Goal: Entertainment & Leisure: Consume media (video, audio)

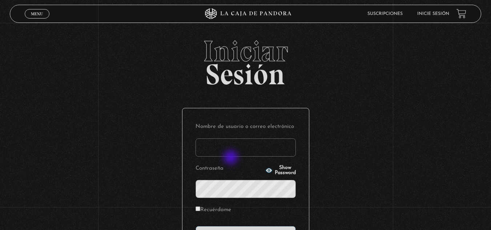
type input "[EMAIL_ADDRESS][DOMAIN_NAME]"
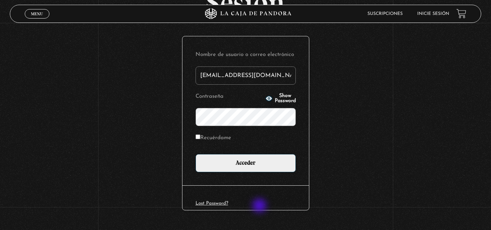
scroll to position [73, 0]
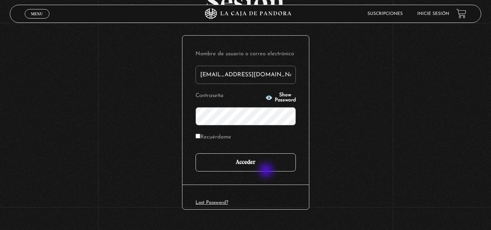
click at [264, 166] on input "Acceder" at bounding box center [245, 162] width 100 height 18
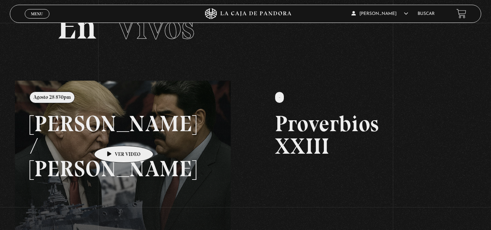
scroll to position [73, 0]
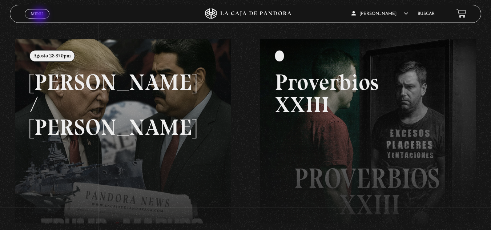
click at [40, 16] on span "Menu" at bounding box center [37, 14] width 12 height 4
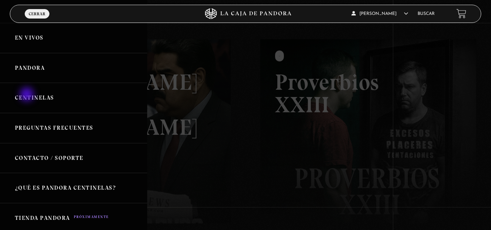
click at [28, 95] on link "Centinelas" at bounding box center [73, 98] width 147 height 30
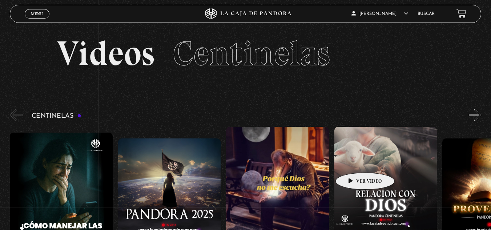
scroll to position [36, 0]
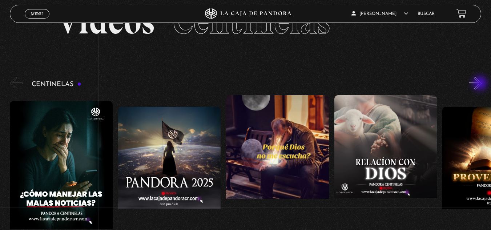
click at [481, 84] on button "»" at bounding box center [475, 83] width 13 height 13
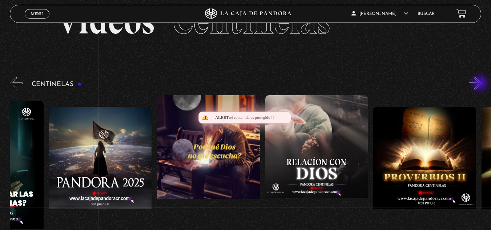
click at [481, 84] on button "»" at bounding box center [475, 83] width 13 height 13
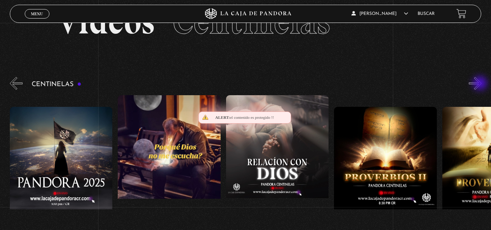
click at [481, 84] on button "»" at bounding box center [475, 83] width 13 height 13
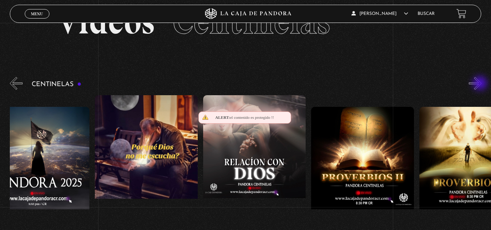
click at [481, 84] on button "»" at bounding box center [475, 83] width 13 height 13
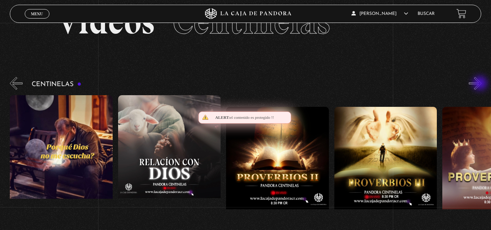
click at [481, 84] on button "»" at bounding box center [475, 83] width 13 height 13
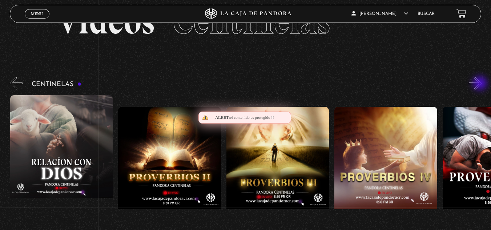
click at [480, 84] on button "»" at bounding box center [475, 83] width 13 height 13
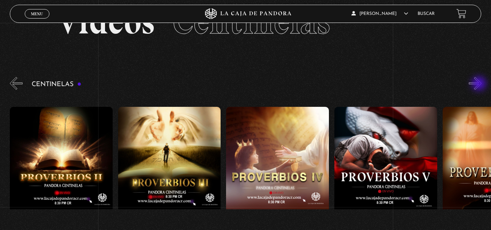
click at [480, 84] on button "»" at bounding box center [475, 83] width 13 height 13
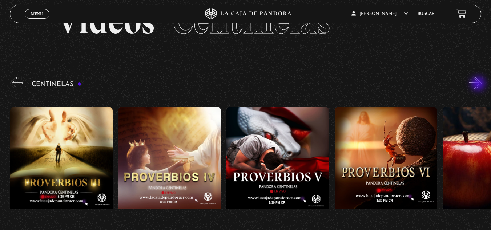
click at [478, 84] on button "»" at bounding box center [475, 83] width 13 height 13
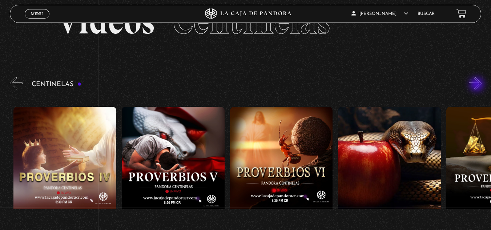
click at [477, 85] on button "»" at bounding box center [475, 83] width 13 height 13
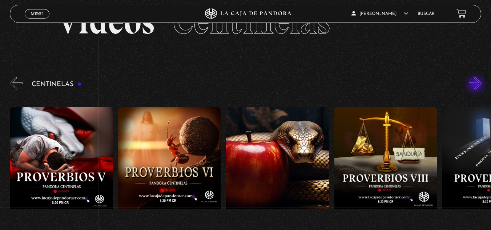
click at [476, 85] on button "»" at bounding box center [475, 83] width 13 height 13
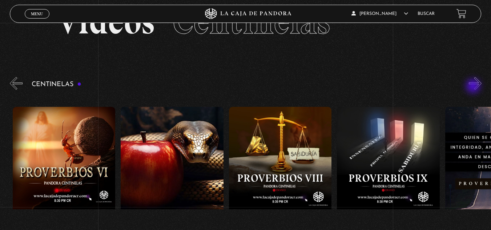
scroll to position [0, 865]
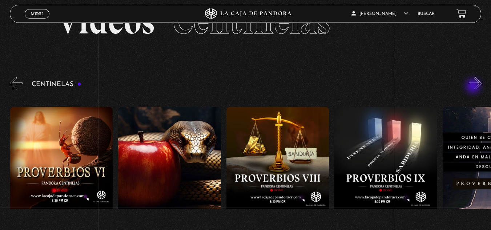
click at [474, 87] on button "»" at bounding box center [475, 83] width 13 height 13
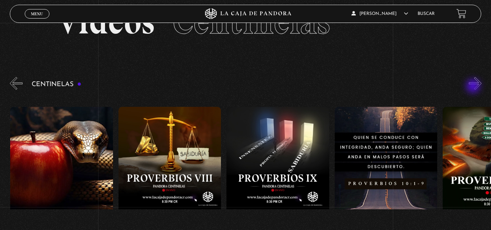
scroll to position [0, 973]
click at [476, 84] on button "»" at bounding box center [475, 83] width 13 height 13
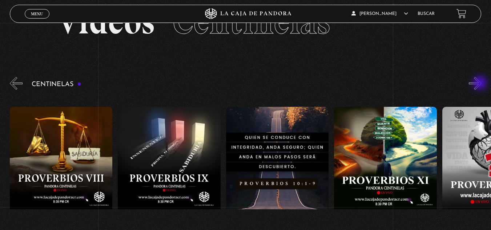
click at [481, 84] on button "»" at bounding box center [475, 83] width 13 height 13
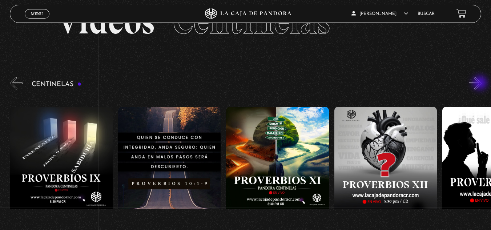
click at [481, 84] on button "»" at bounding box center [475, 83] width 13 height 13
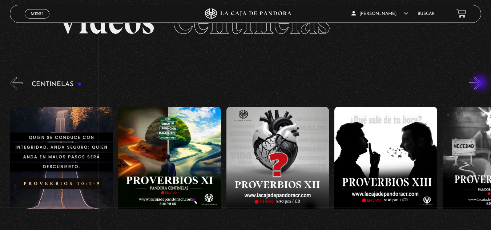
scroll to position [0, 1297]
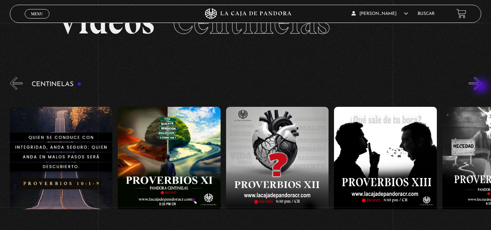
click at [481, 87] on button "»" at bounding box center [475, 83] width 13 height 13
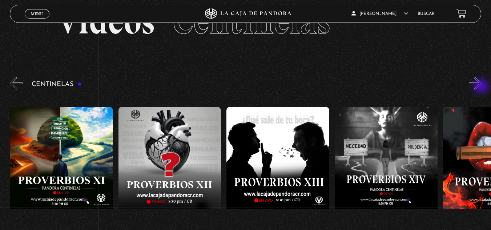
scroll to position [0, 1405]
click at [481, 87] on button "»" at bounding box center [475, 83] width 13 height 13
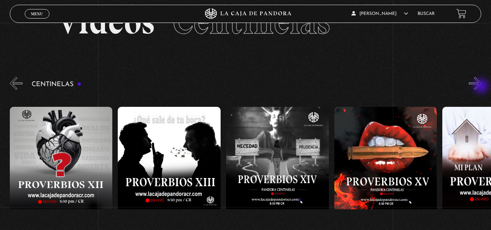
click at [481, 87] on button "»" at bounding box center [475, 83] width 13 height 13
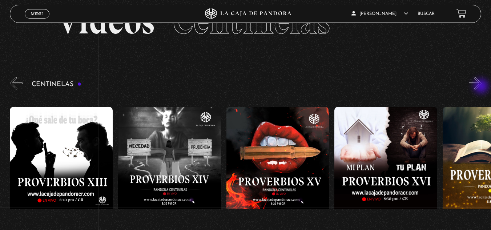
click at [481, 87] on button "»" at bounding box center [475, 83] width 13 height 13
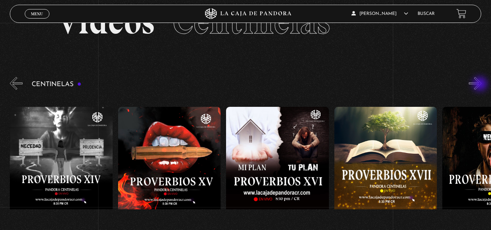
click at [481, 85] on button "»" at bounding box center [475, 83] width 13 height 13
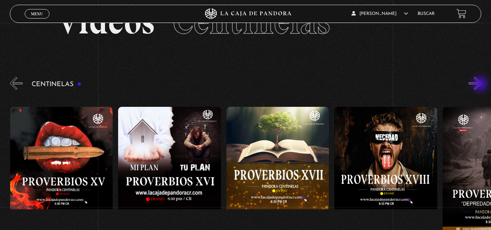
click at [481, 85] on button "»" at bounding box center [475, 83] width 13 height 13
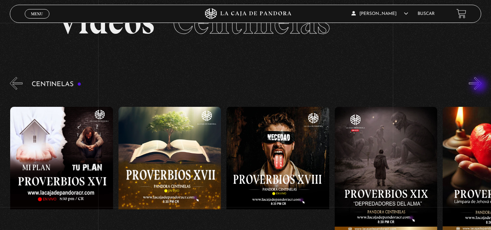
click at [480, 86] on button "»" at bounding box center [475, 83] width 13 height 13
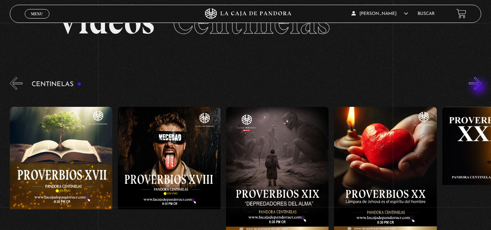
click at [479, 88] on button "»" at bounding box center [475, 83] width 13 height 13
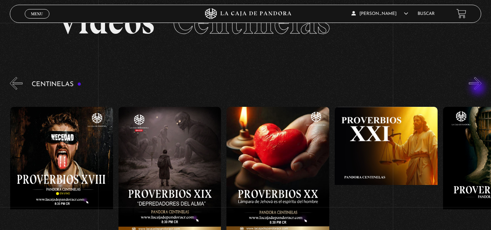
click at [478, 89] on button "»" at bounding box center [475, 83] width 13 height 13
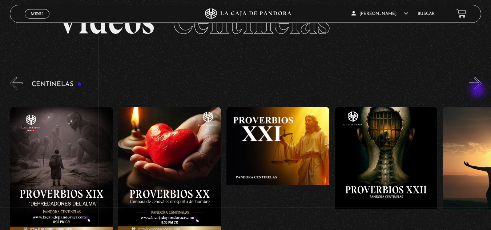
click at [478, 91] on div "Centinelas" at bounding box center [250, 170] width 481 height 189
click at [474, 86] on button "»" at bounding box center [475, 83] width 13 height 13
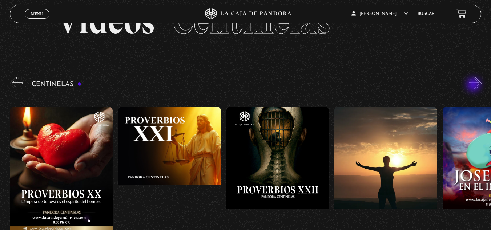
click at [474, 85] on button "»" at bounding box center [475, 83] width 13 height 13
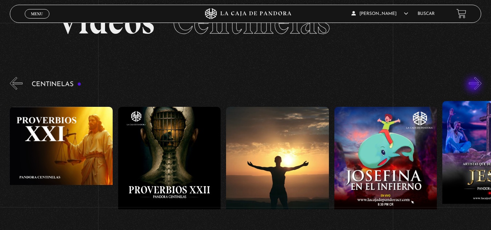
click at [474, 85] on button "»" at bounding box center [475, 83] width 13 height 13
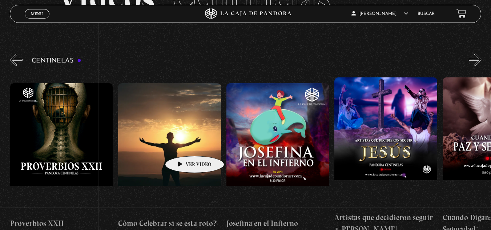
scroll to position [73, 0]
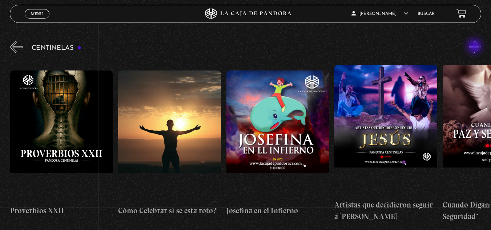
click at [475, 47] on button "»" at bounding box center [475, 47] width 13 height 13
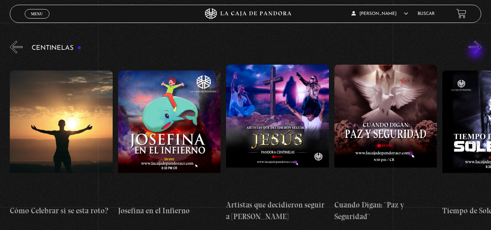
click at [477, 53] on button "»" at bounding box center [475, 47] width 13 height 13
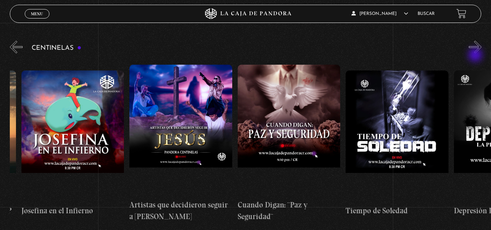
scroll to position [0, 2811]
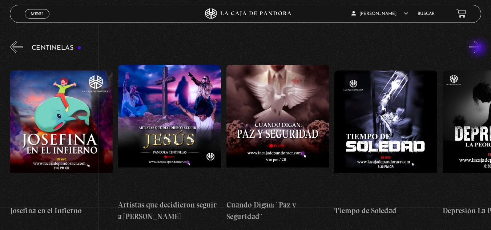
click at [479, 49] on button "»" at bounding box center [475, 47] width 13 height 13
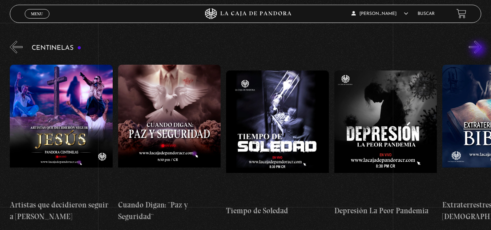
click at [478, 51] on button "»" at bounding box center [475, 47] width 13 height 13
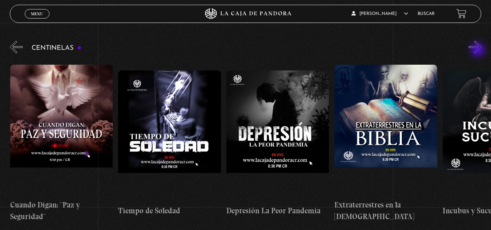
click at [478, 51] on button "»" at bounding box center [475, 47] width 13 height 13
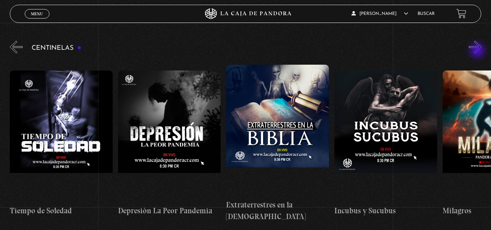
click at [478, 51] on button "»" at bounding box center [475, 47] width 13 height 13
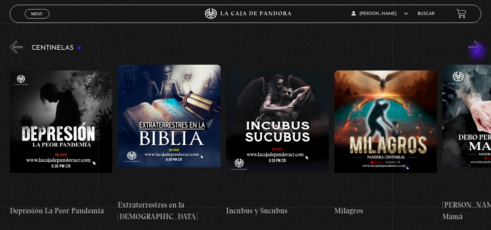
click at [478, 52] on button "»" at bounding box center [475, 47] width 13 height 13
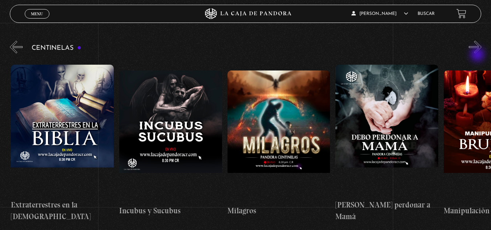
scroll to position [0, 3351]
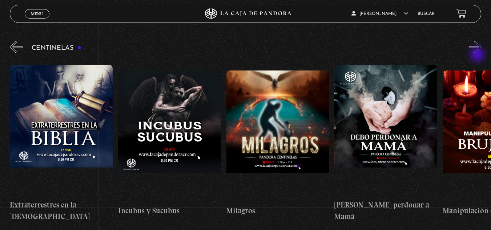
click at [478, 55] on div "Centinelas" at bounding box center [250, 133] width 481 height 189
click at [479, 49] on button "»" at bounding box center [475, 47] width 13 height 13
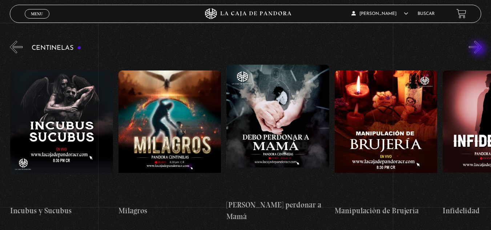
click at [479, 49] on button "»" at bounding box center [475, 47] width 13 height 13
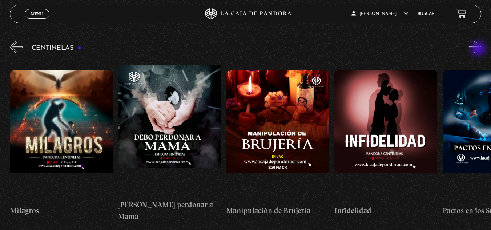
click at [479, 49] on button "»" at bounding box center [475, 47] width 13 height 13
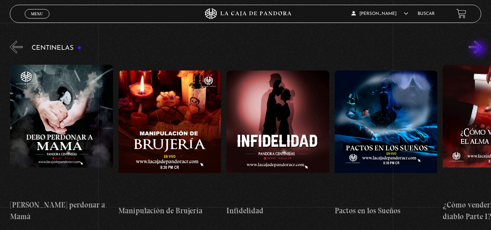
click at [479, 49] on button "»" at bounding box center [475, 47] width 13 height 13
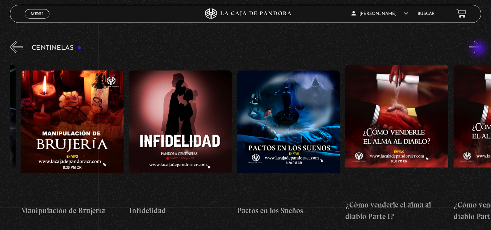
scroll to position [0, 3784]
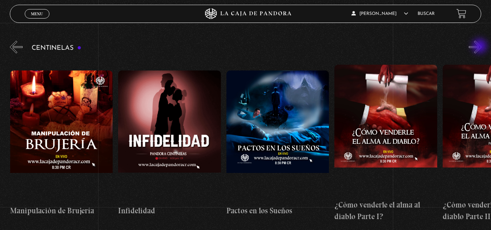
click at [480, 47] on button "»" at bounding box center [475, 47] width 13 height 13
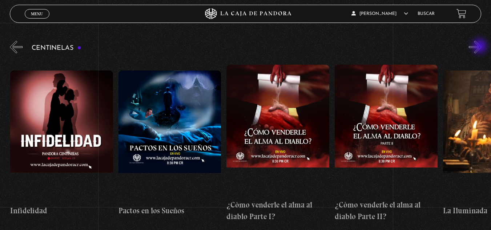
scroll to position [0, 3892]
click at [480, 47] on button "»" at bounding box center [475, 47] width 13 height 13
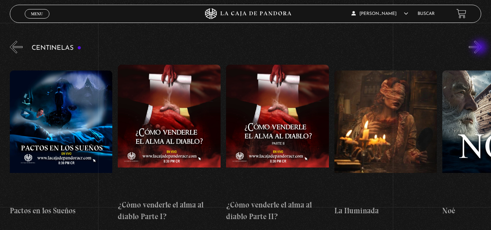
click at [480, 48] on button "»" at bounding box center [475, 47] width 13 height 13
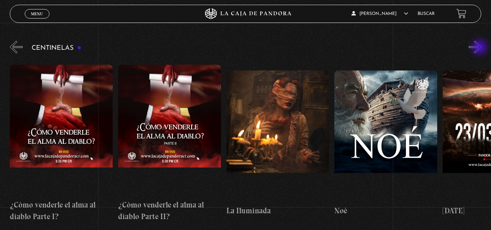
click at [480, 48] on button "»" at bounding box center [475, 47] width 13 height 13
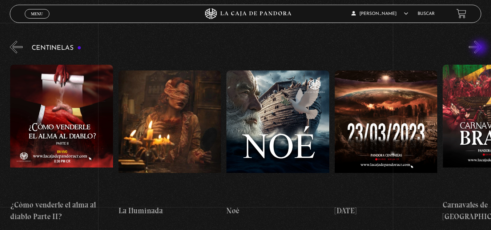
click at [480, 49] on button "»" at bounding box center [475, 47] width 13 height 13
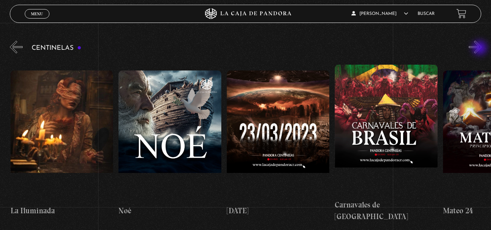
scroll to position [0, 4324]
click at [480, 49] on button "»" at bounding box center [475, 47] width 13 height 13
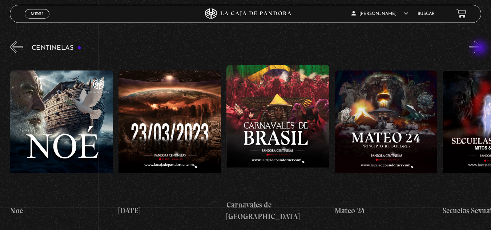
click at [480, 49] on button "»" at bounding box center [475, 47] width 13 height 13
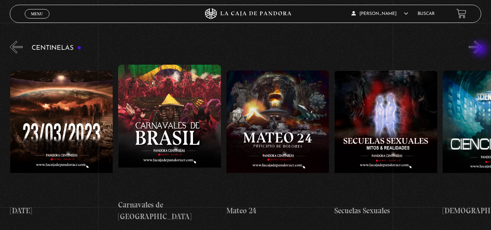
click at [481, 50] on button "»" at bounding box center [475, 47] width 13 height 13
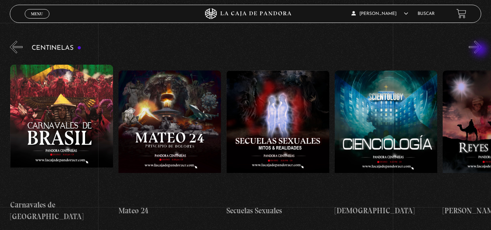
scroll to position [0, 4649]
click at [481, 51] on button "»" at bounding box center [475, 47] width 13 height 13
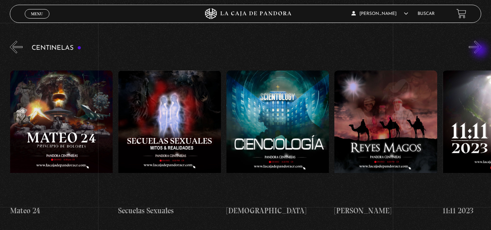
click at [481, 51] on button "»" at bounding box center [475, 47] width 13 height 13
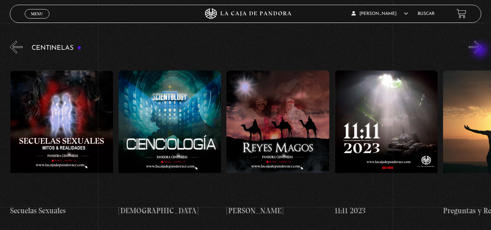
click at [481, 51] on button "»" at bounding box center [475, 47] width 13 height 13
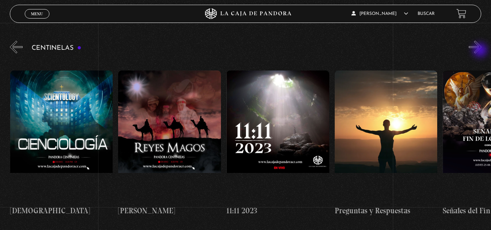
click at [481, 51] on button "»" at bounding box center [475, 47] width 13 height 13
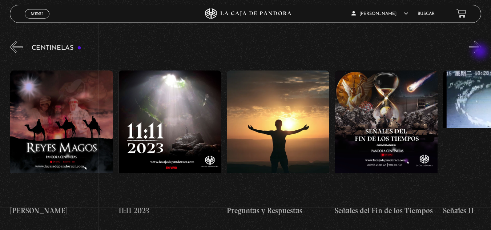
scroll to position [0, 5081]
click at [481, 52] on button "»" at bounding box center [475, 47] width 13 height 13
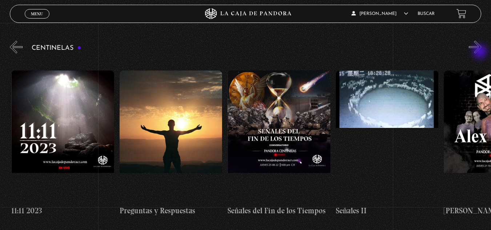
click at [481, 52] on button "»" at bounding box center [475, 47] width 13 height 13
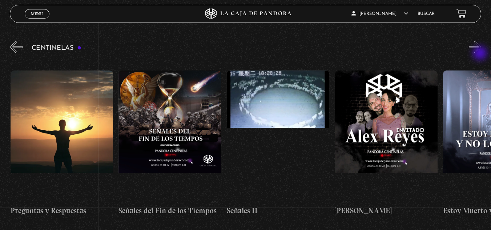
click at [481, 53] on button "»" at bounding box center [475, 47] width 13 height 13
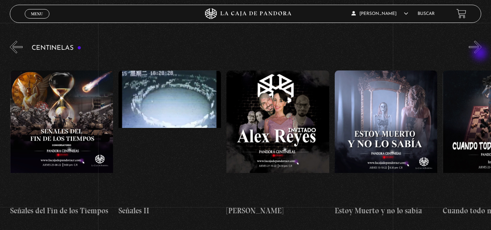
click at [481, 53] on button "»" at bounding box center [475, 47] width 13 height 13
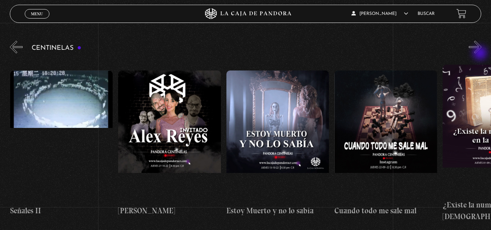
click at [481, 53] on button "»" at bounding box center [475, 47] width 13 height 13
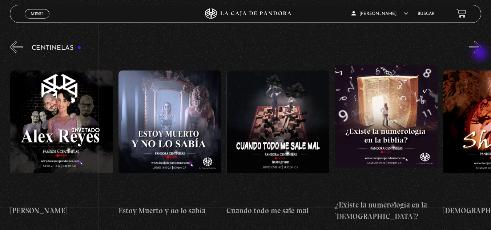
click at [481, 53] on button "»" at bounding box center [475, 47] width 13 height 13
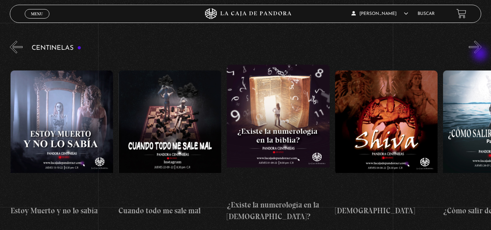
scroll to position [0, 5729]
click at [481, 54] on div "Centinelas" at bounding box center [250, 133] width 481 height 189
click at [478, 49] on button "»" at bounding box center [475, 47] width 13 height 13
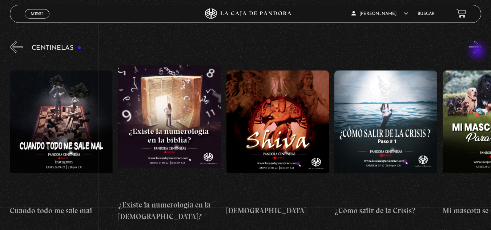
click at [478, 52] on button "»" at bounding box center [475, 47] width 13 height 13
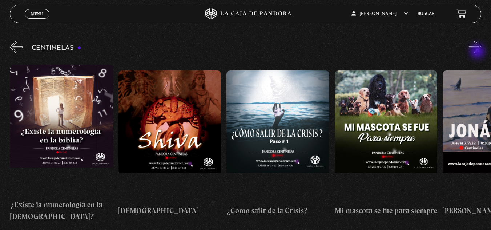
click at [478, 52] on button "»" at bounding box center [475, 47] width 13 height 13
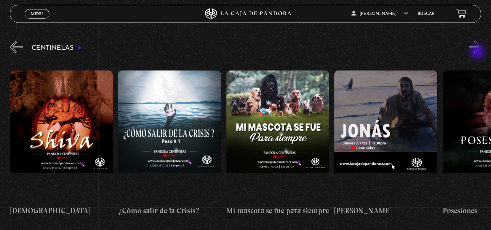
click at [478, 53] on button "»" at bounding box center [475, 47] width 13 height 13
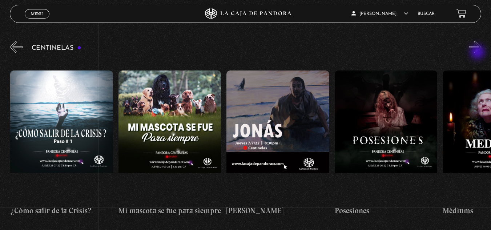
click at [478, 53] on button "»" at bounding box center [475, 47] width 13 height 13
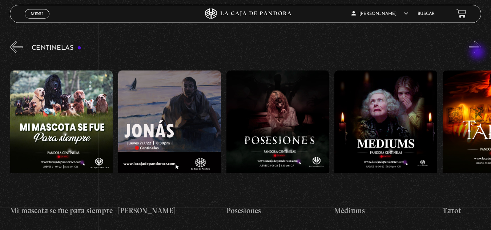
click at [478, 53] on button "»" at bounding box center [475, 47] width 13 height 13
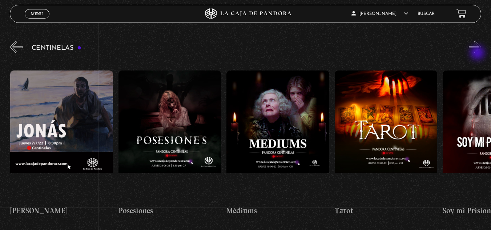
click at [478, 54] on div "Centinelas" at bounding box center [250, 133] width 481 height 189
click at [477, 49] on button "»" at bounding box center [475, 47] width 13 height 13
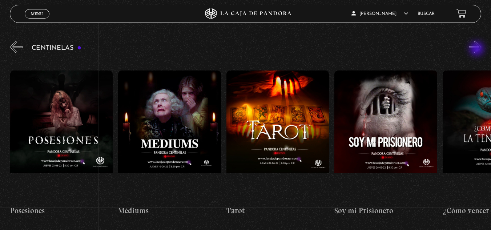
click at [477, 50] on button "»" at bounding box center [475, 47] width 13 height 13
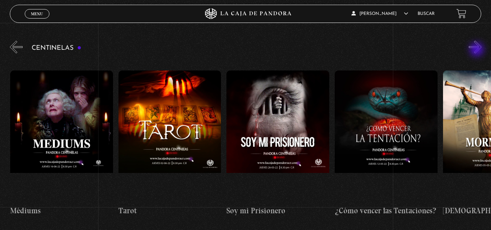
click at [477, 50] on button "»" at bounding box center [475, 47] width 13 height 13
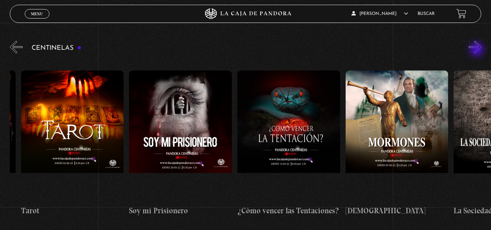
scroll to position [0, 6702]
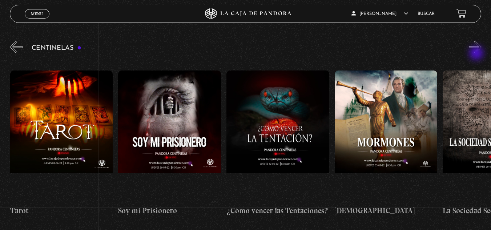
click at [477, 54] on div "Centinelas" at bounding box center [250, 133] width 481 height 189
click at [480, 48] on button "»" at bounding box center [475, 47] width 13 height 13
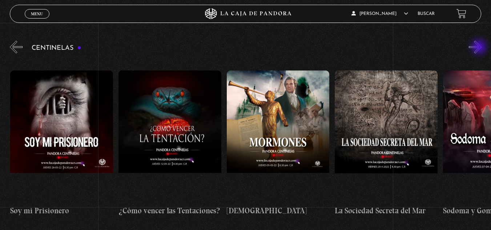
click at [480, 48] on button "»" at bounding box center [475, 47] width 13 height 13
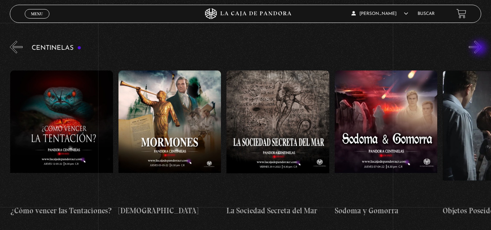
click at [480, 49] on button "»" at bounding box center [475, 47] width 13 height 13
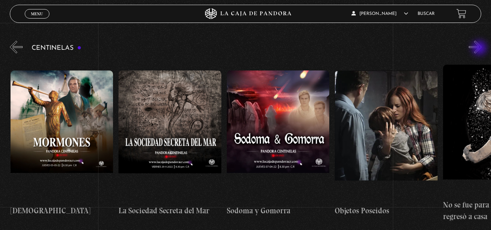
click at [480, 49] on button "»" at bounding box center [475, 47] width 13 height 13
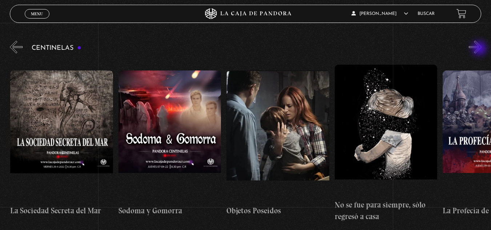
click at [480, 49] on button "»" at bounding box center [475, 47] width 13 height 13
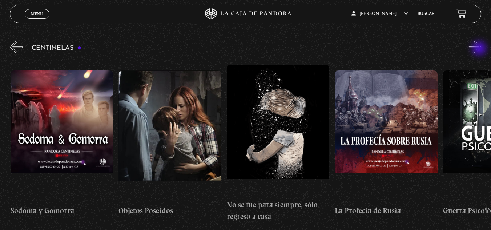
scroll to position [0, 7243]
click at [480, 48] on button "»" at bounding box center [475, 47] width 13 height 13
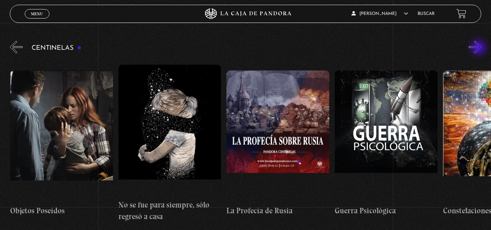
click at [479, 48] on button "»" at bounding box center [475, 47] width 13 height 13
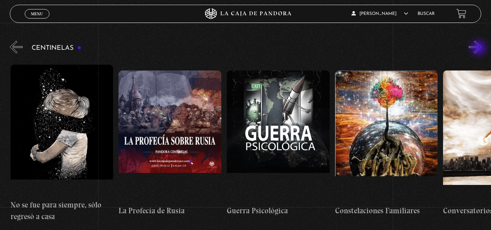
scroll to position [0, 7459]
click at [477, 54] on div "Centinelas" at bounding box center [250, 133] width 481 height 189
click at [478, 52] on button "»" at bounding box center [475, 47] width 13 height 13
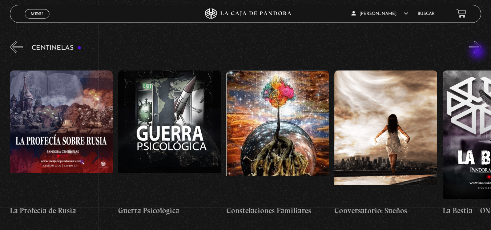
click at [478, 52] on button "»" at bounding box center [475, 47] width 13 height 13
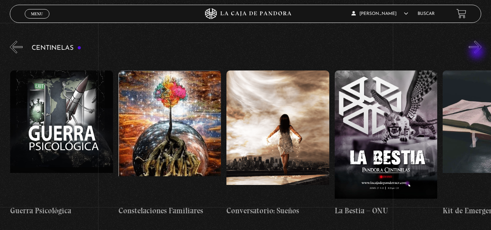
click at [477, 52] on button "»" at bounding box center [475, 47] width 13 height 13
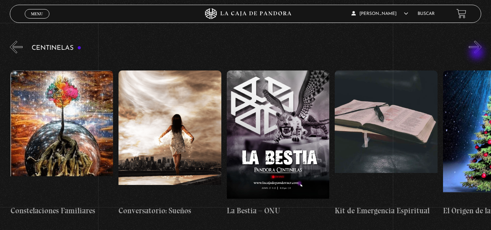
scroll to position [0, 7784]
click at [477, 55] on div "Centinelas" at bounding box center [250, 133] width 481 height 189
click at [480, 51] on button "»" at bounding box center [475, 47] width 13 height 13
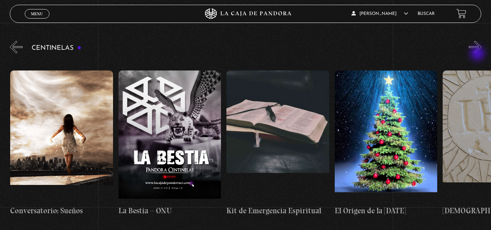
click at [478, 54] on div "Centinelas" at bounding box center [250, 133] width 481 height 189
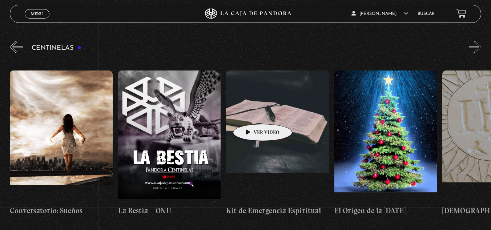
click at [251, 113] on figure at bounding box center [277, 135] width 103 height 131
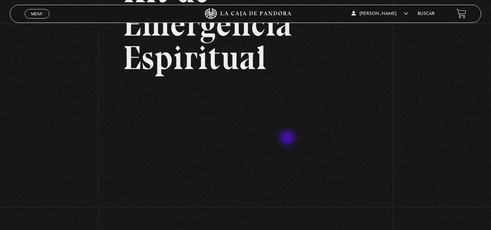
scroll to position [109, 0]
